Goal: Book appointment/travel/reservation

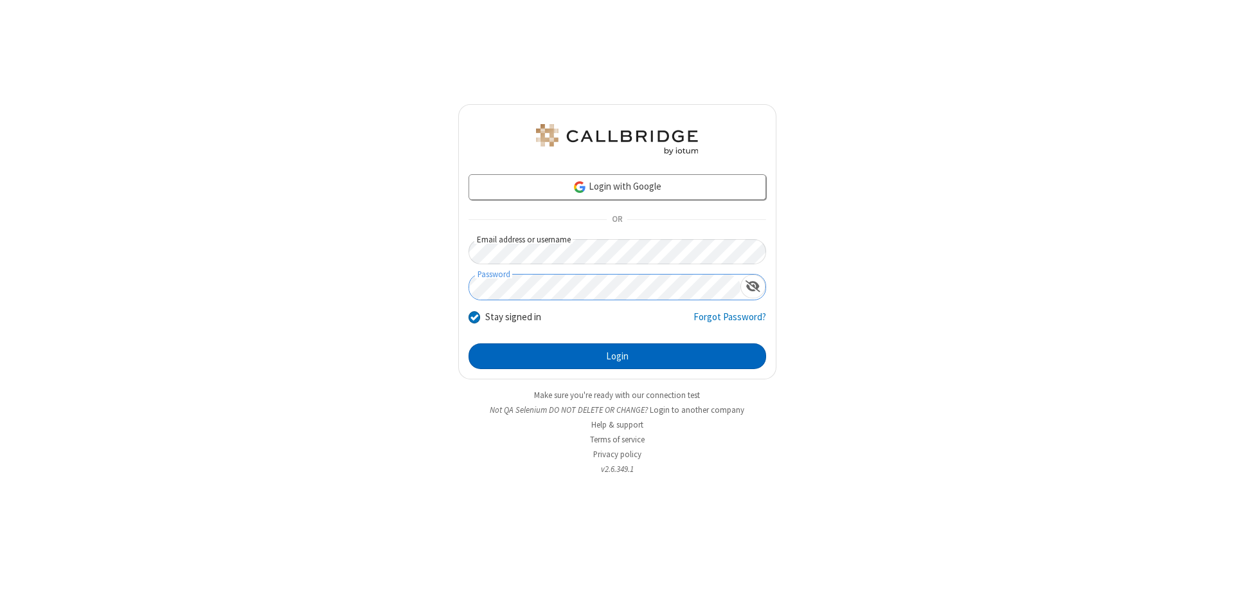
click at [617, 356] on button "Login" at bounding box center [618, 356] width 298 height 26
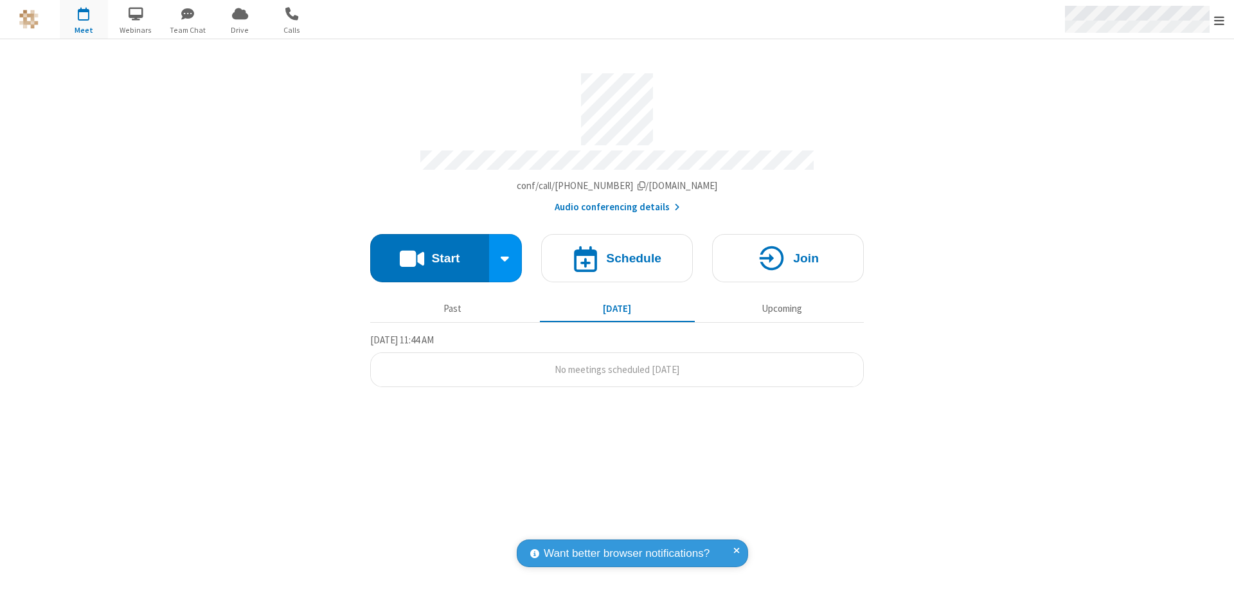
click at [1219, 20] on span "Open menu" at bounding box center [1219, 20] width 10 height 13
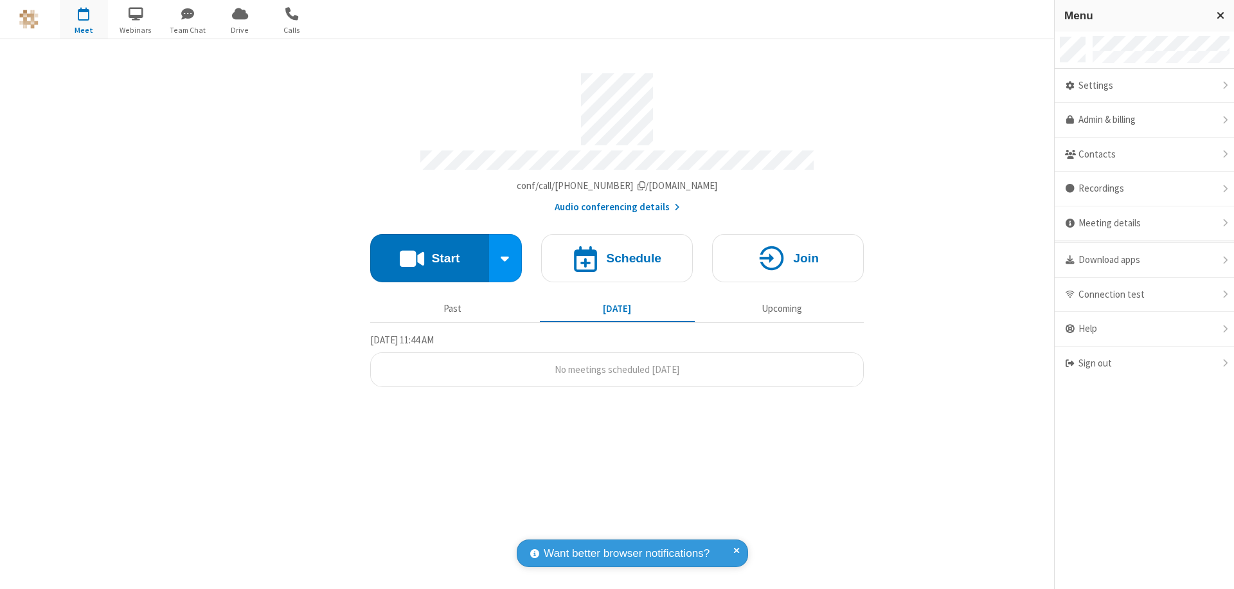
click at [84, 19] on span "button" at bounding box center [84, 14] width 48 height 22
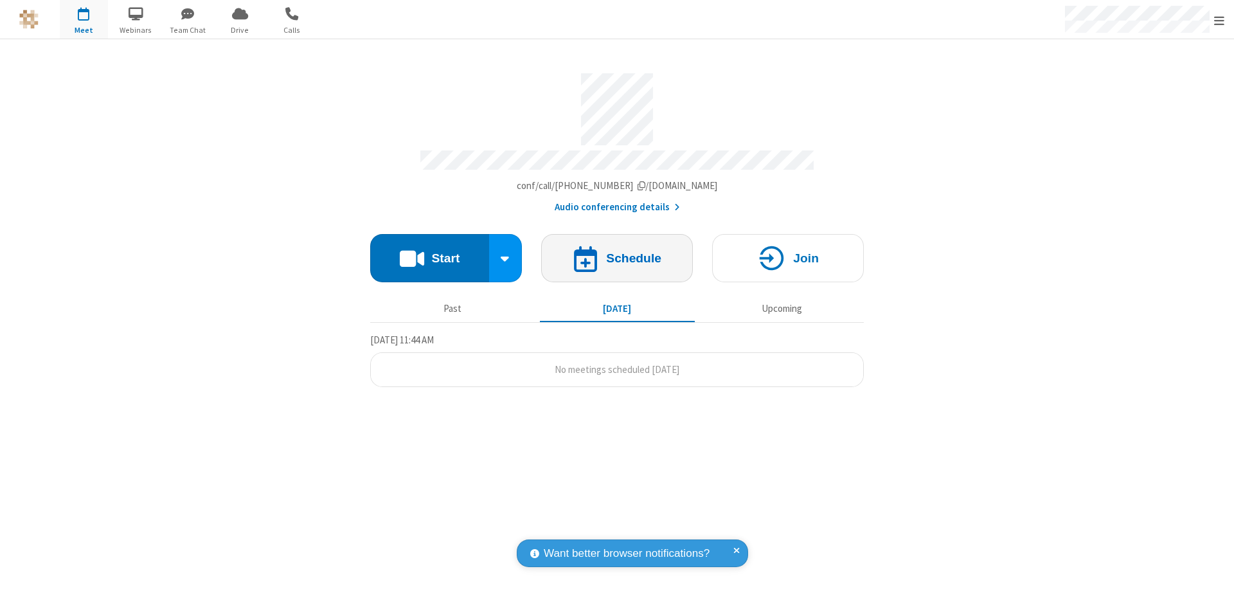
click at [617, 252] on h4 "Schedule" at bounding box center [633, 258] width 55 height 12
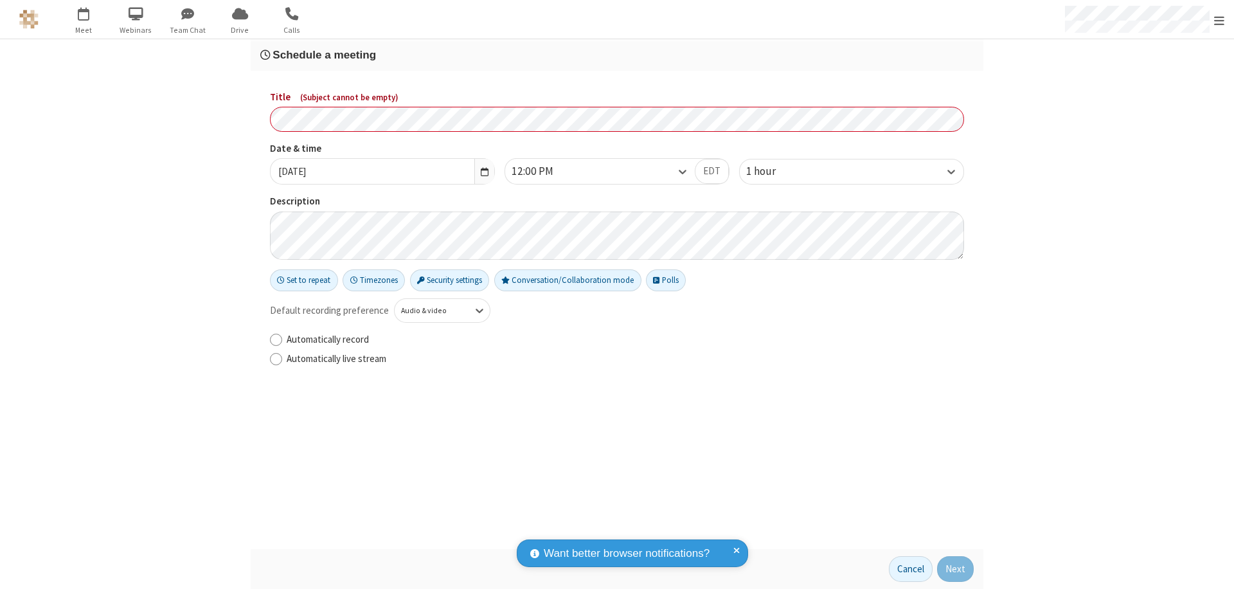
click at [617, 55] on h3 "Schedule a meeting" at bounding box center [616, 55] width 713 height 12
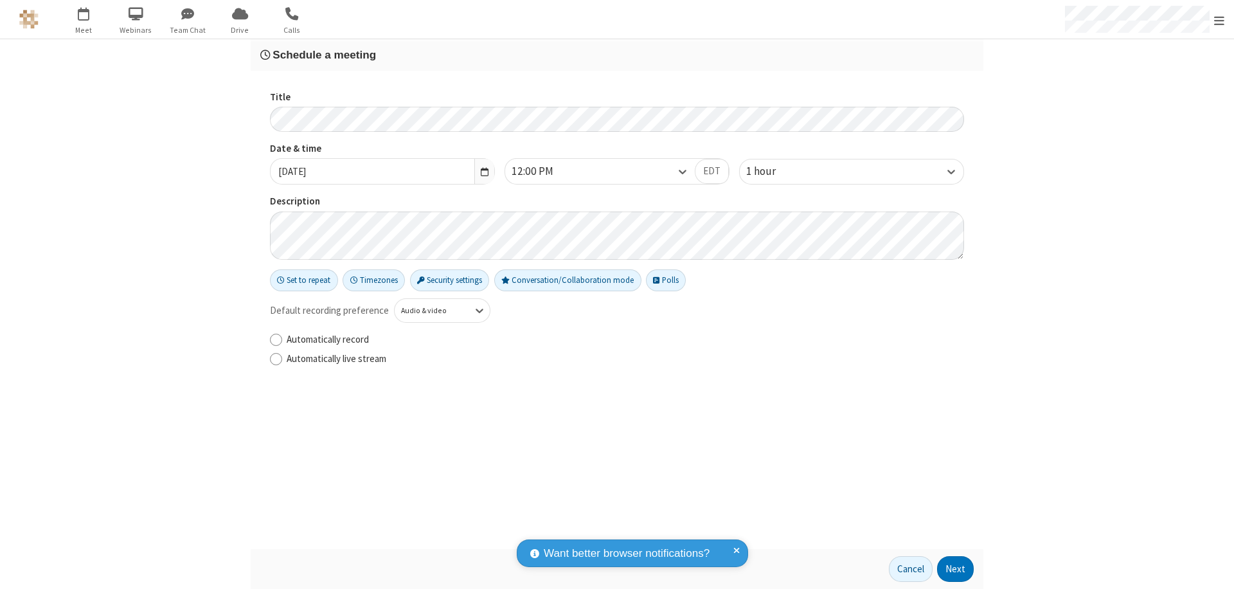
click at [956, 569] on button "Next" at bounding box center [955, 569] width 37 height 26
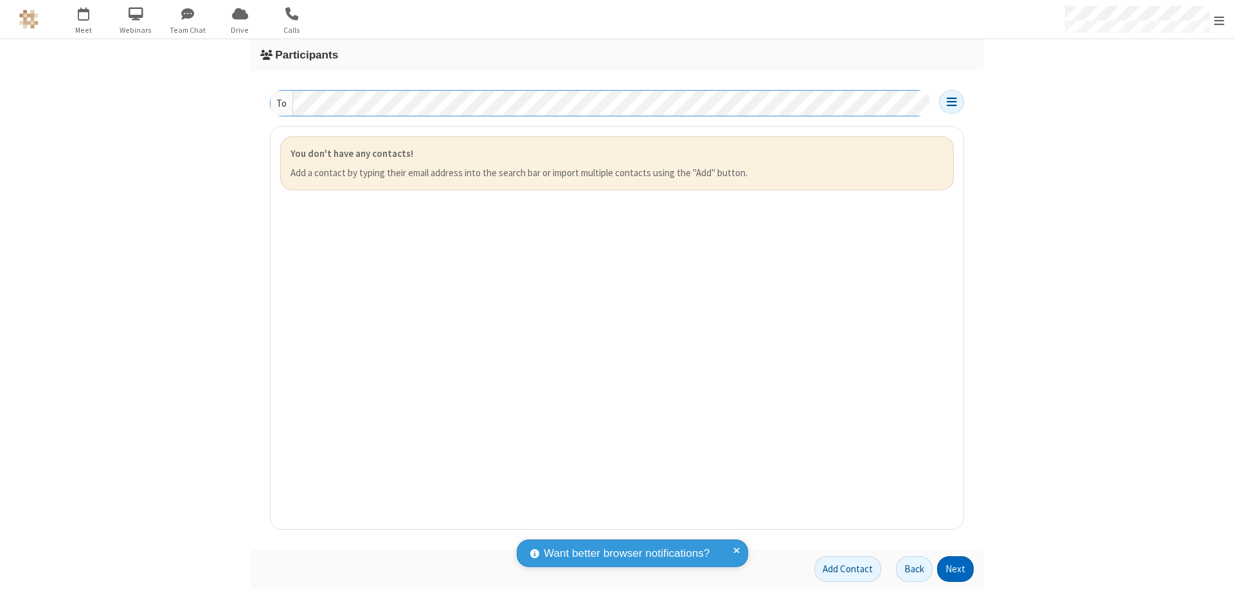
click at [956, 569] on button "Next" at bounding box center [955, 569] width 37 height 26
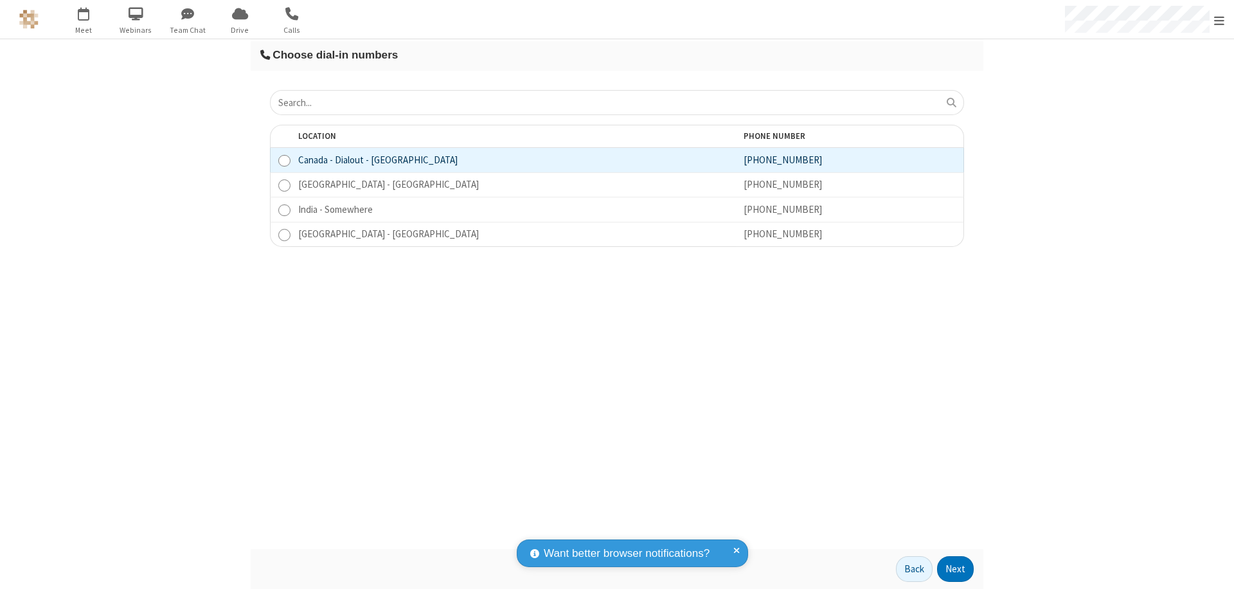
click at [956, 569] on button "Next" at bounding box center [955, 569] width 37 height 26
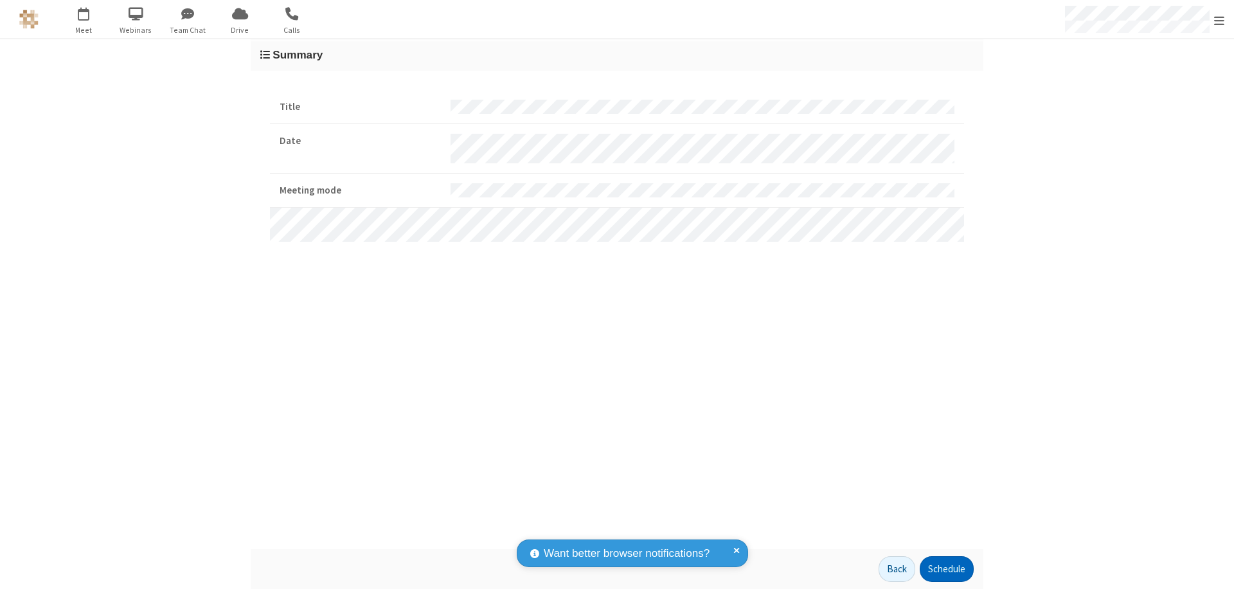
click at [946, 569] on button "Schedule" at bounding box center [947, 569] width 54 height 26
